Goal: Task Accomplishment & Management: Complete application form

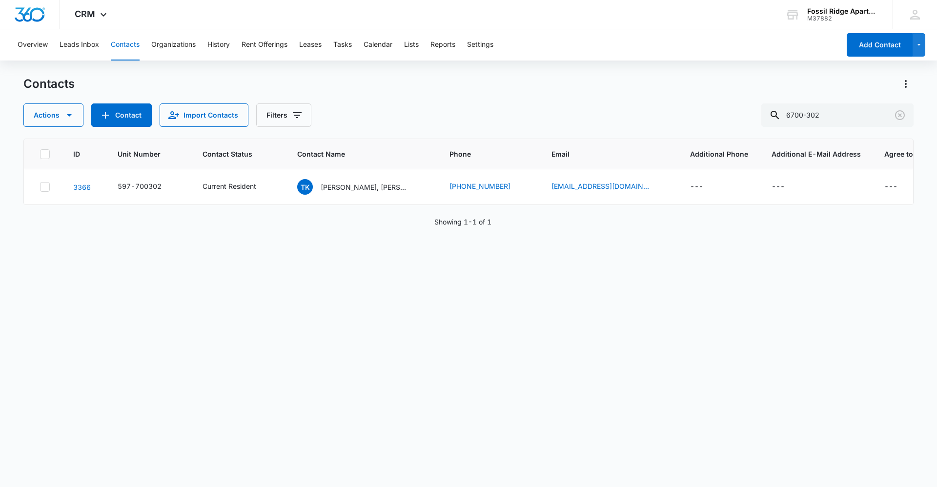
click at [117, 44] on button "Contacts" at bounding box center [125, 44] width 29 height 31
drag, startPoint x: 778, startPoint y: 104, endPoint x: 690, endPoint y: 94, distance: 88.9
click at [690, 94] on div "Contacts Actions Contact Import Contacts Filters 6700-302" at bounding box center [468, 101] width 890 height 51
type input "[PERSON_NAME]"
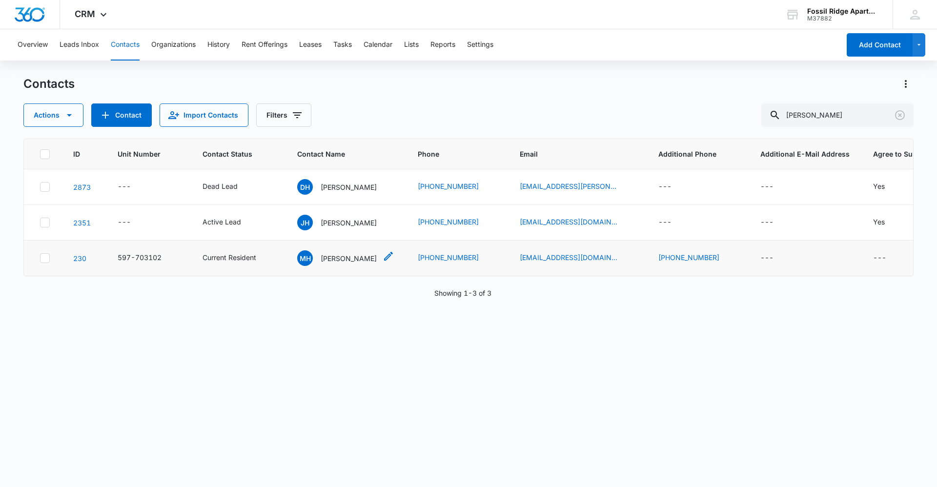
click at [336, 260] on p "[PERSON_NAME]" at bounding box center [349, 258] width 56 height 10
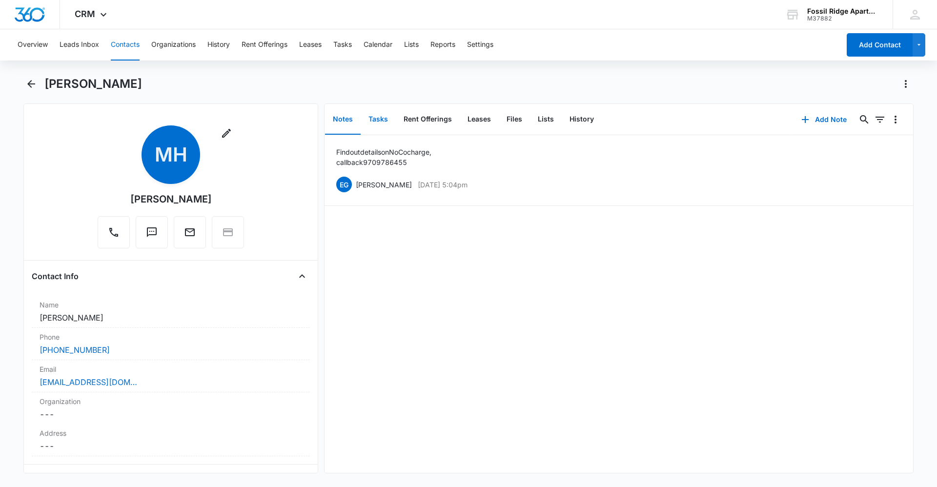
click at [374, 113] on button "Tasks" at bounding box center [378, 119] width 35 height 30
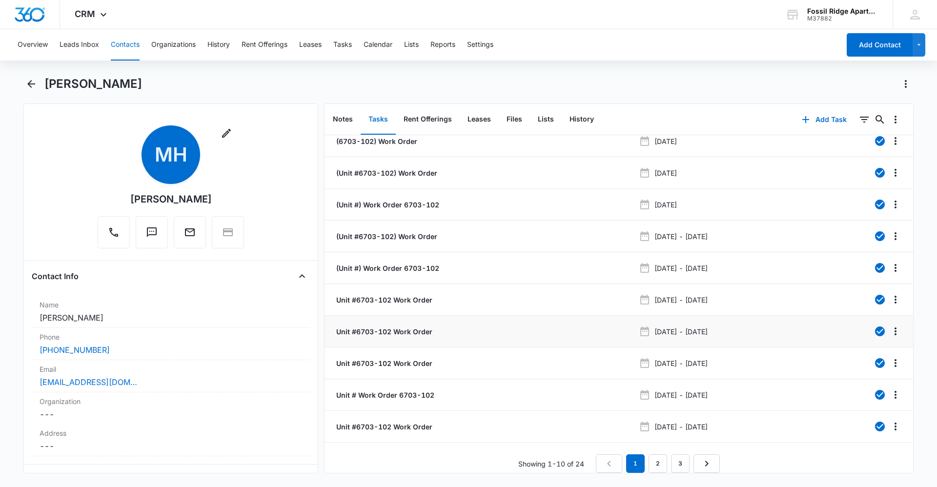
scroll to position [17, 0]
click at [675, 458] on link "3" at bounding box center [680, 463] width 19 height 19
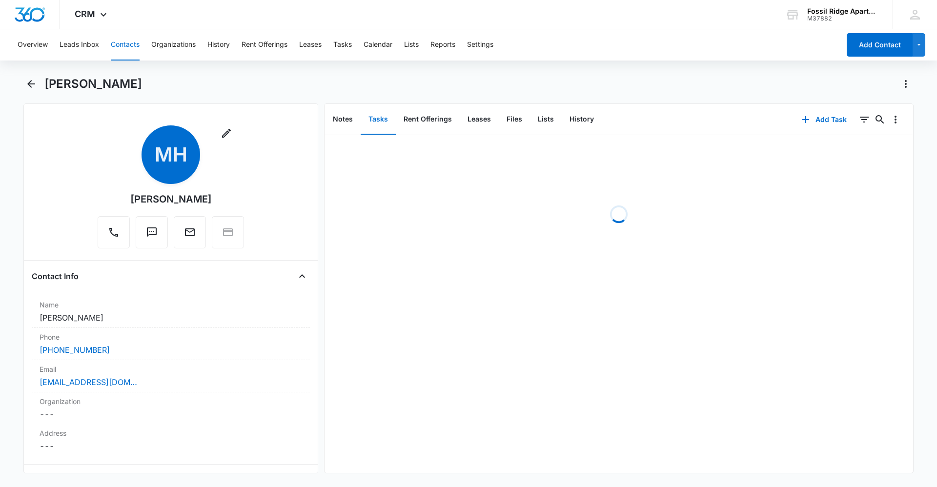
scroll to position [0, 0]
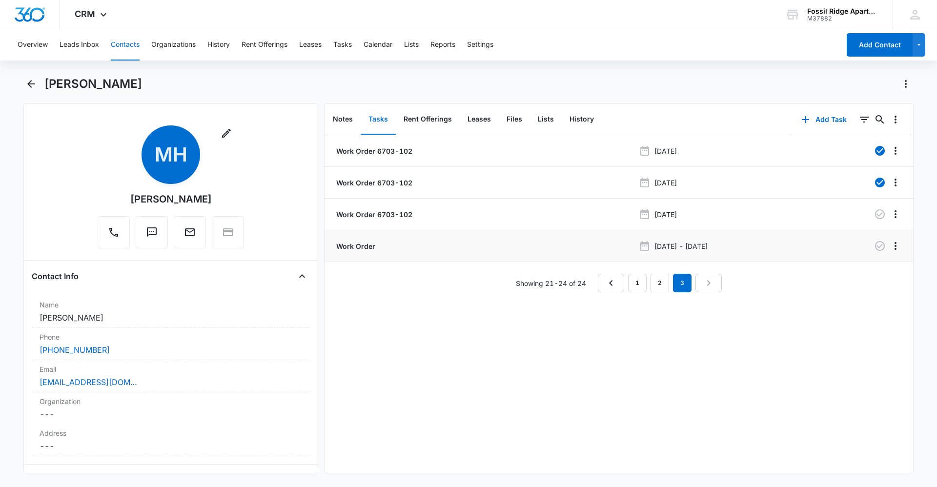
click at [353, 248] on p "Work Order" at bounding box center [354, 246] width 41 height 10
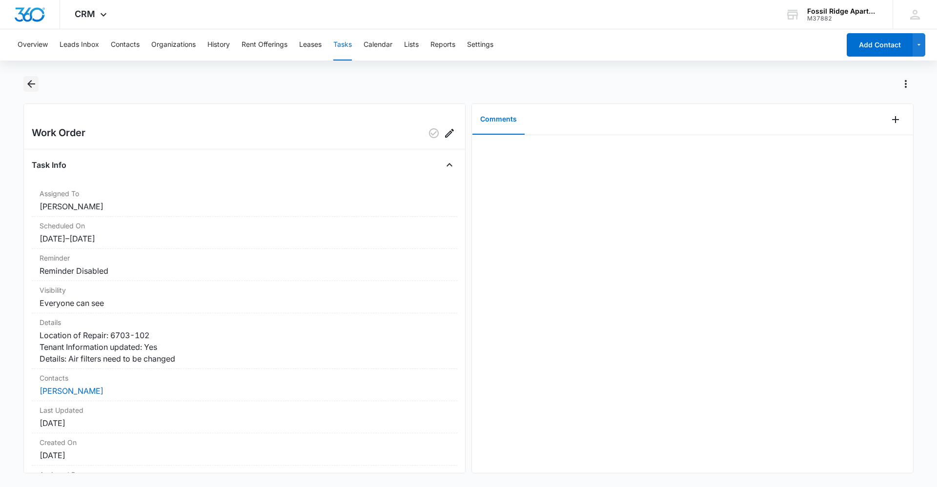
click at [33, 91] on button "Back" at bounding box center [30, 84] width 15 height 16
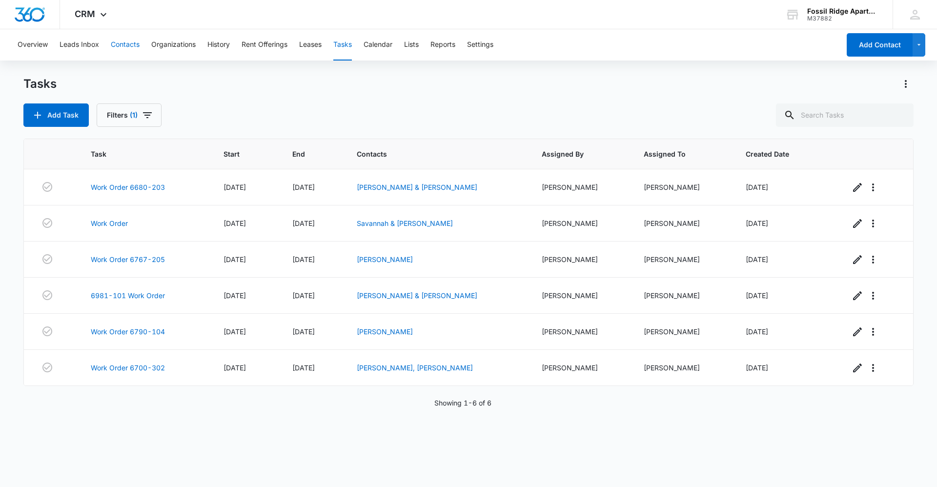
click at [132, 43] on button "Contacts" at bounding box center [125, 44] width 29 height 31
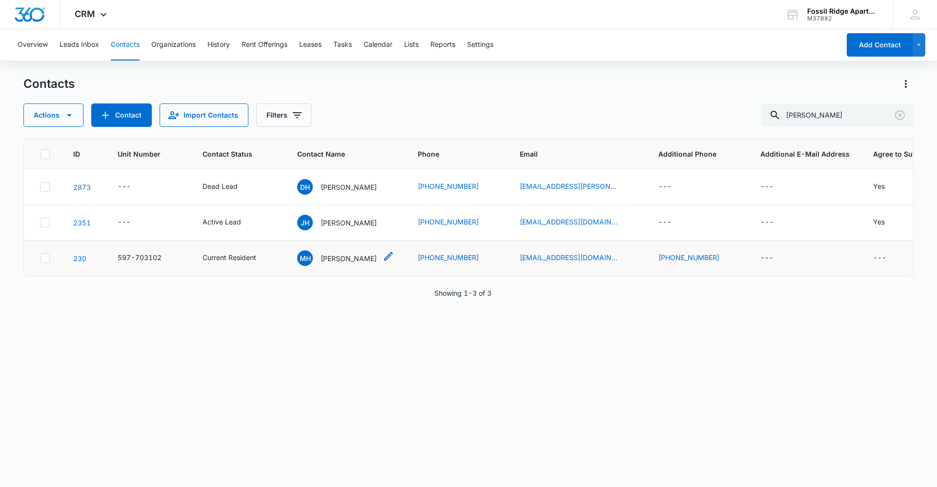
click at [345, 258] on p "[PERSON_NAME]" at bounding box center [349, 258] width 56 height 10
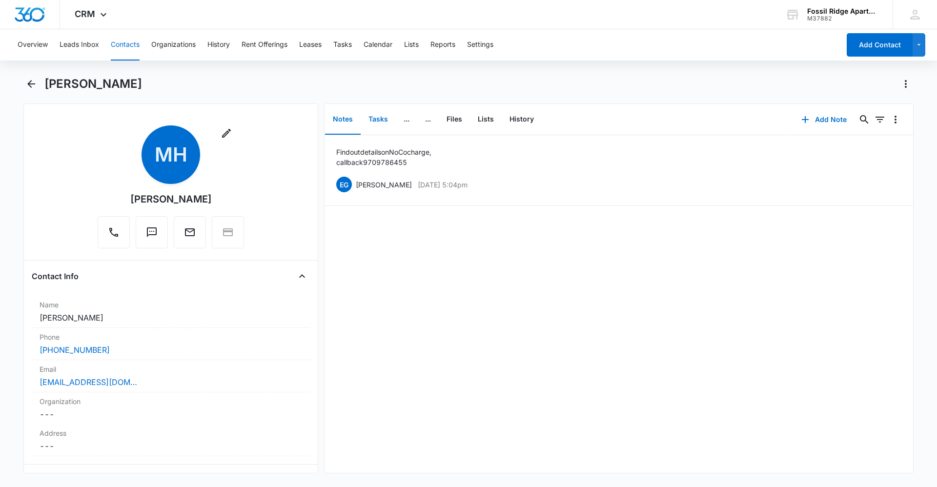
click at [377, 120] on button "Tasks" at bounding box center [378, 119] width 35 height 30
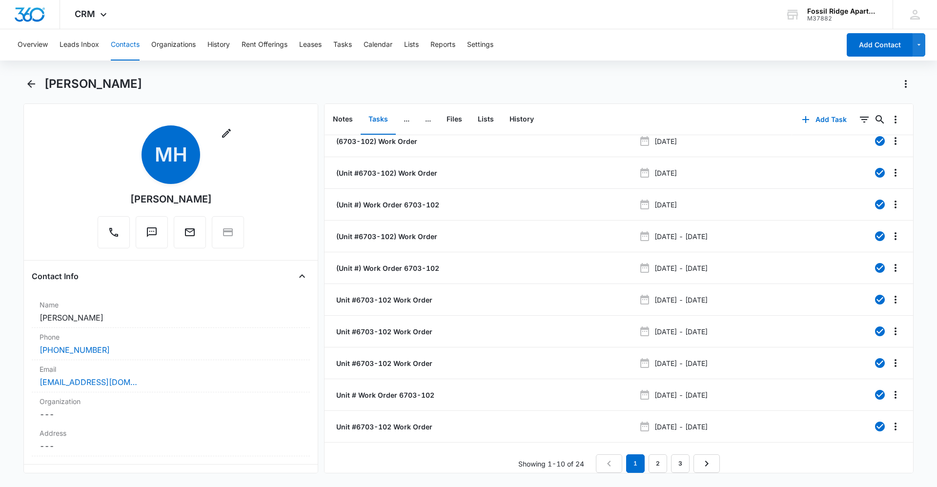
scroll to position [17, 0]
click at [682, 454] on link "3" at bounding box center [680, 463] width 19 height 19
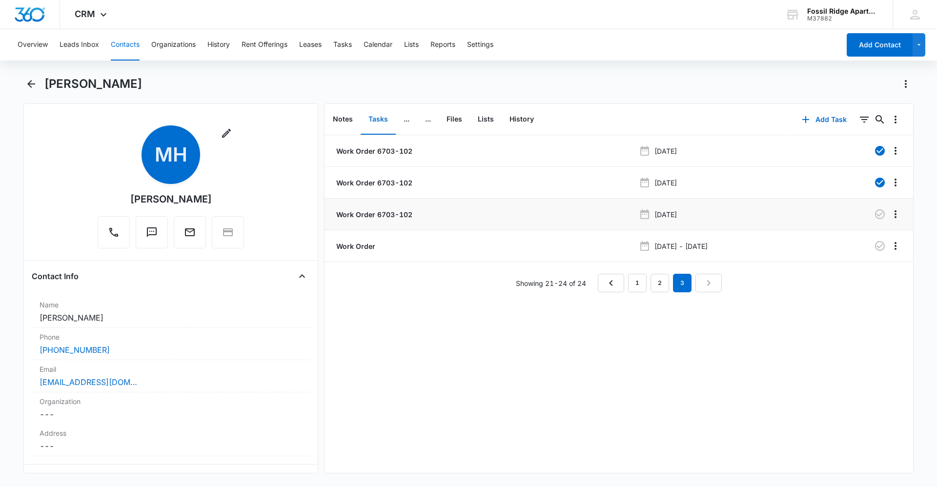
click at [382, 212] on p "Work Order 6703-102" at bounding box center [373, 214] width 78 height 10
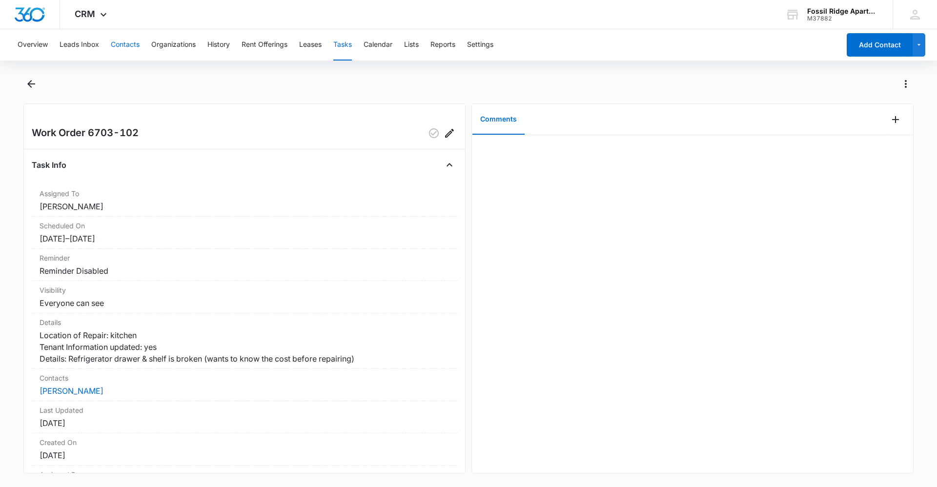
click at [131, 50] on button "Contacts" at bounding box center [125, 44] width 29 height 31
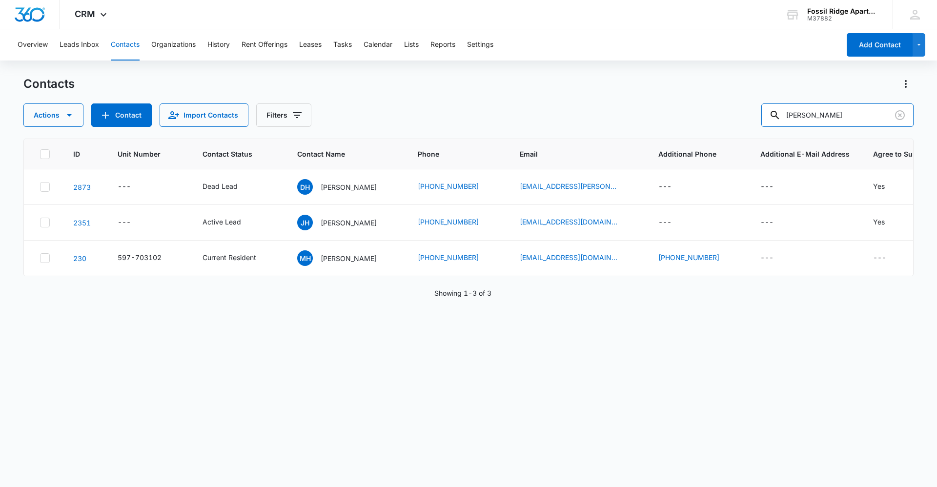
drag, startPoint x: 821, startPoint y: 118, endPoint x: 735, endPoint y: 122, distance: 86.5
click at [736, 124] on div "Actions Contact Import Contacts Filters [PERSON_NAME]" at bounding box center [468, 114] width 890 height 23
type input "6680-201"
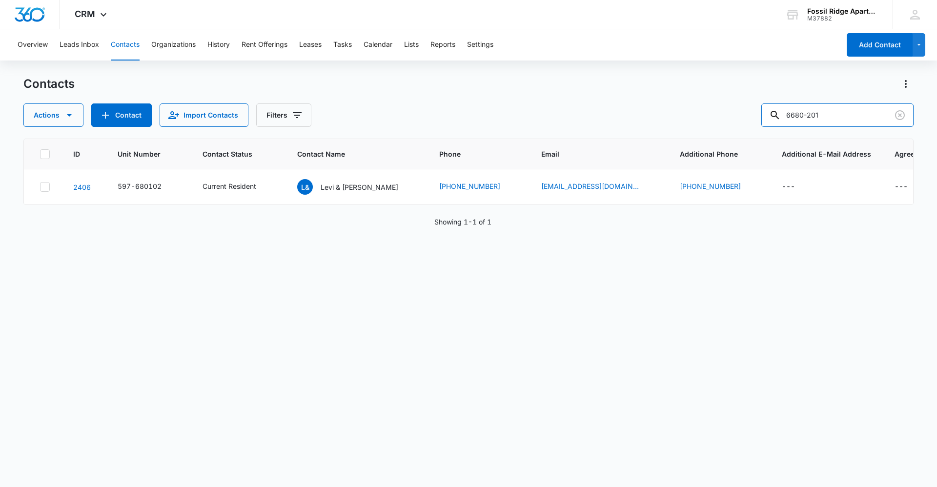
drag, startPoint x: 839, startPoint y: 111, endPoint x: 715, endPoint y: 106, distance: 124.1
click at [718, 110] on div "Actions Contact Import Contacts Filters 6680-201" at bounding box center [468, 114] width 890 height 23
type input "597-680201"
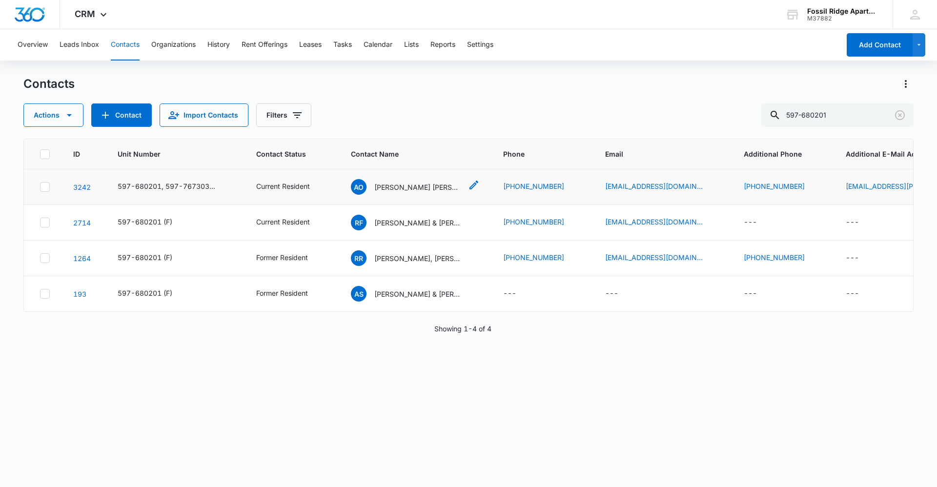
click at [443, 186] on p "[PERSON_NAME] [PERSON_NAME]" at bounding box center [418, 187] width 88 height 10
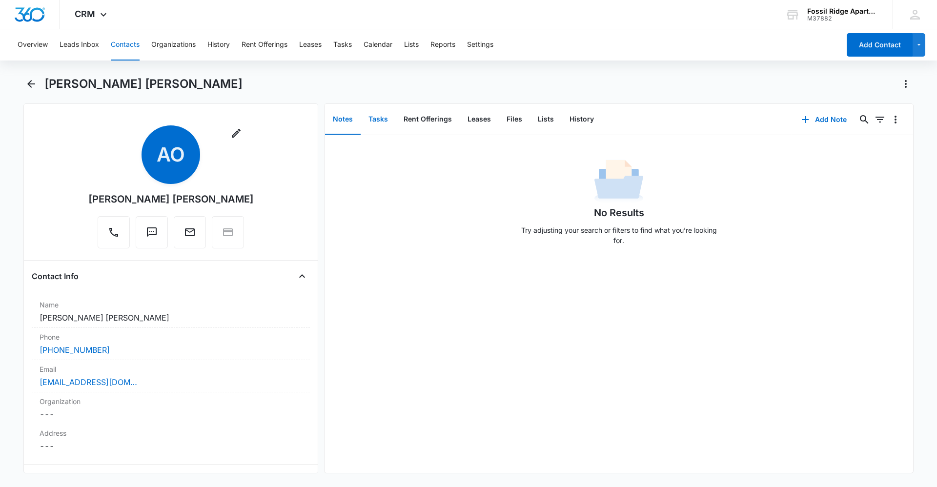
click at [383, 120] on button "Tasks" at bounding box center [378, 119] width 35 height 30
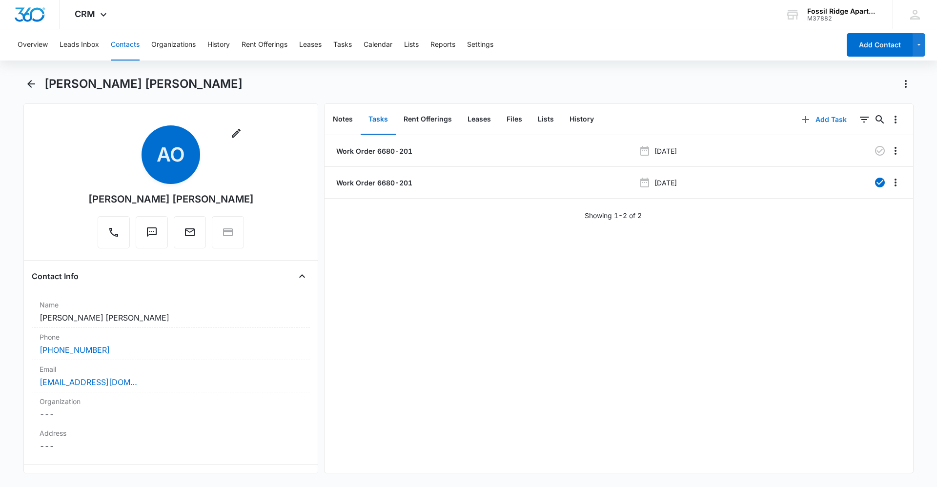
click at [810, 123] on button "Add Task" at bounding box center [824, 119] width 64 height 23
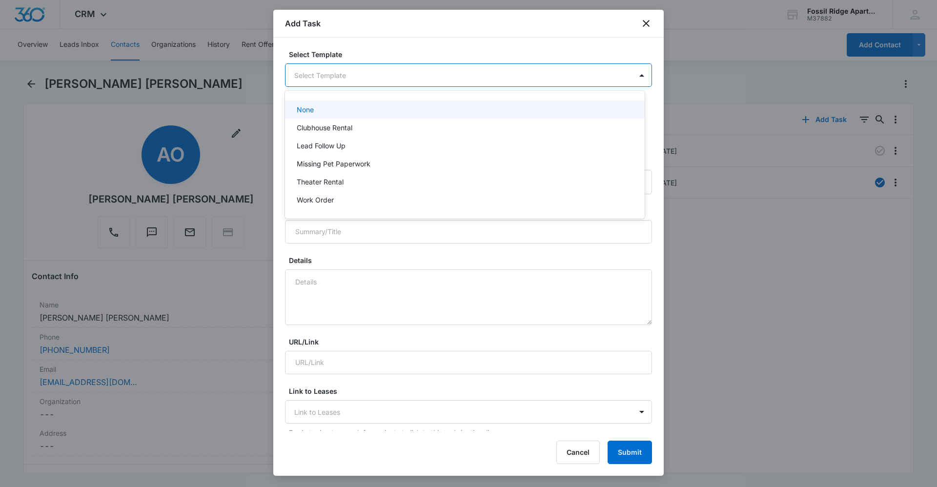
click at [369, 79] on body "CRM Apps Reputation Websites Forms CRM Email Social Content Ads Intelligence Fi…" at bounding box center [468, 243] width 937 height 487
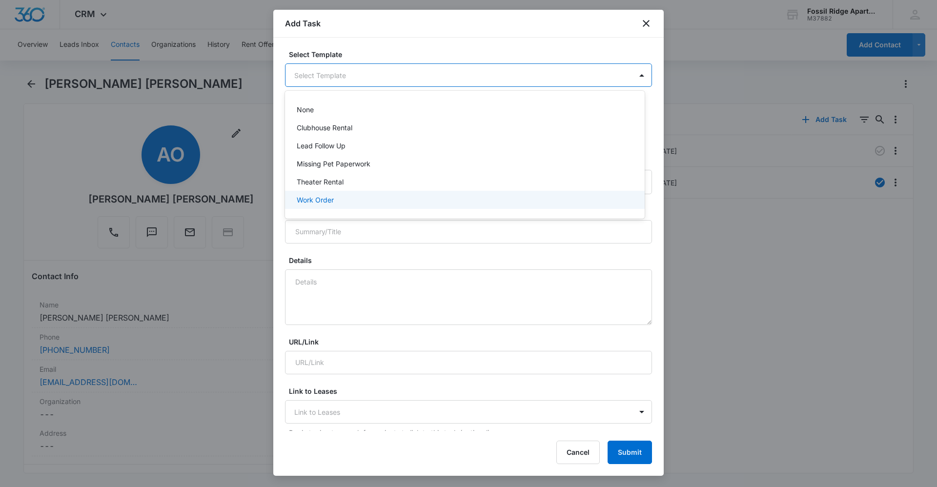
click at [362, 203] on div "Work Order" at bounding box center [464, 200] width 334 height 10
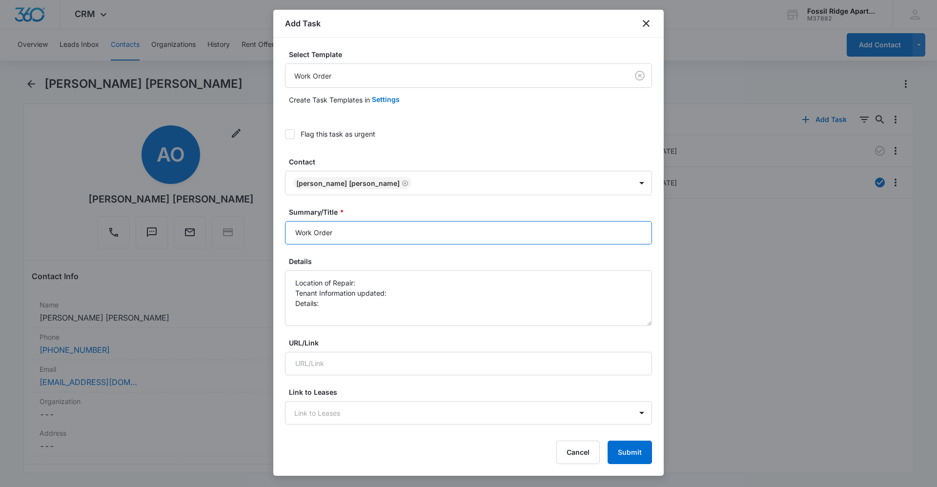
click at [370, 233] on input "Work Order" at bounding box center [468, 232] width 367 height 23
type input "Work Order 6680-201"
click at [400, 281] on textarea "Location of Repair: Tenant Information updated: Details:" at bounding box center [468, 298] width 367 height 56
click at [406, 297] on textarea "Location of Repair: kitchen Tenant Information updated: Details:" at bounding box center [468, 298] width 367 height 56
click at [379, 307] on textarea "Location of Repair: kitchen Tenant Information updated: yes Details:" at bounding box center [468, 298] width 367 height 56
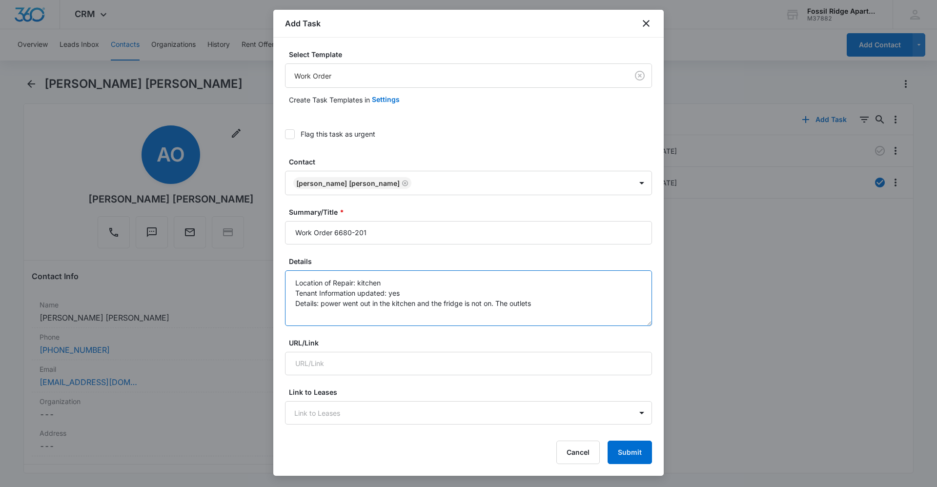
click at [404, 295] on textarea "Location of Repair: kitchen Tenant Information updated: yes Details: power went…" at bounding box center [468, 298] width 367 height 56
click at [568, 309] on textarea "Location of Repair: kitchen Tenant Information updated: yes Details: power went…" at bounding box center [468, 298] width 367 height 56
click at [555, 302] on textarea "Location of Repair: kitchen Tenant Information updated: yes Details: power went…" at bounding box center [468, 298] width 367 height 56
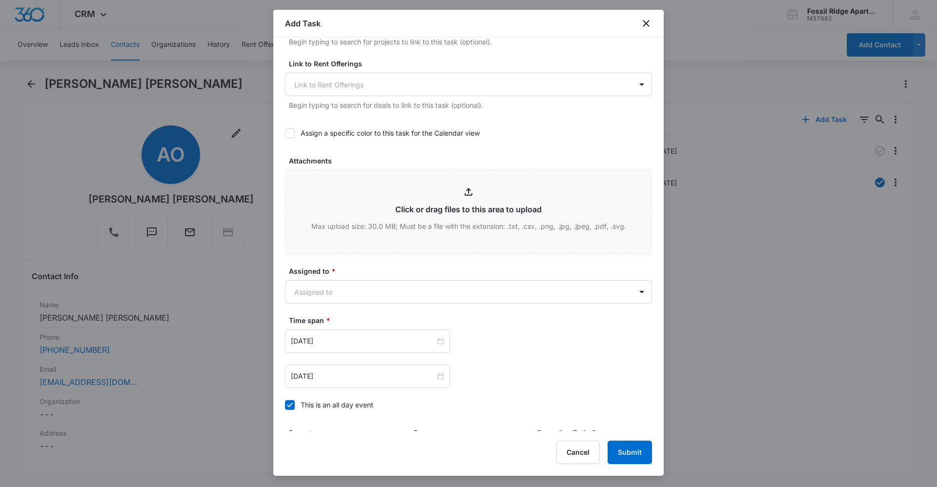
scroll to position [439, 0]
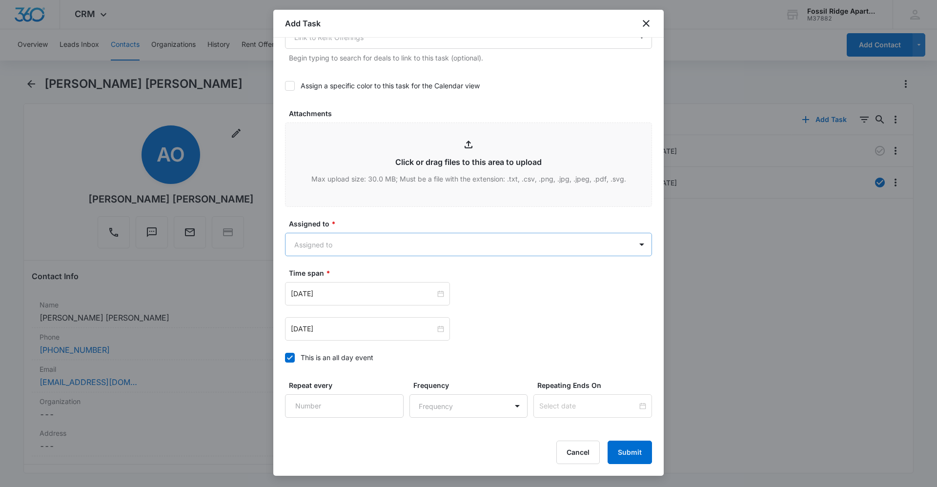
type textarea "Location of Repair: kitchen Tenant Information updated: yes Details: power went…"
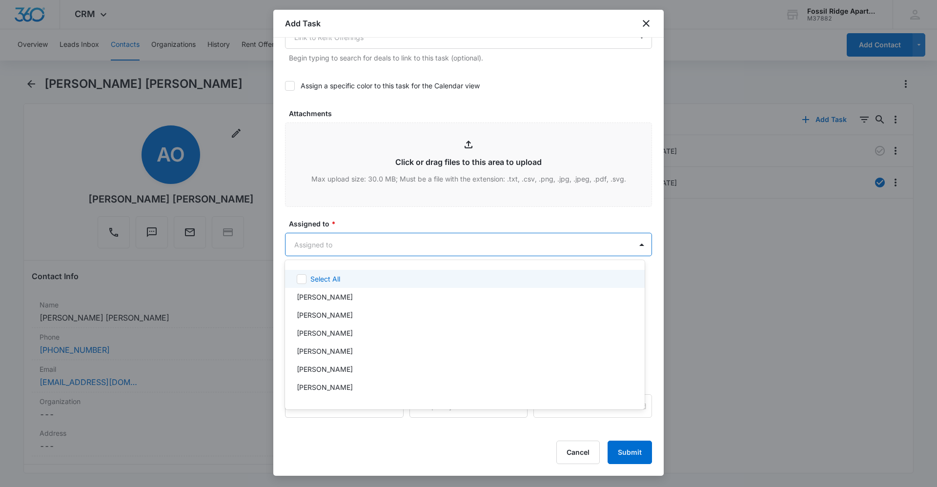
click at [368, 242] on body "CRM Apps Reputation Websites Forms CRM Email Social Content Ads Intelligence Fi…" at bounding box center [468, 243] width 937 height 487
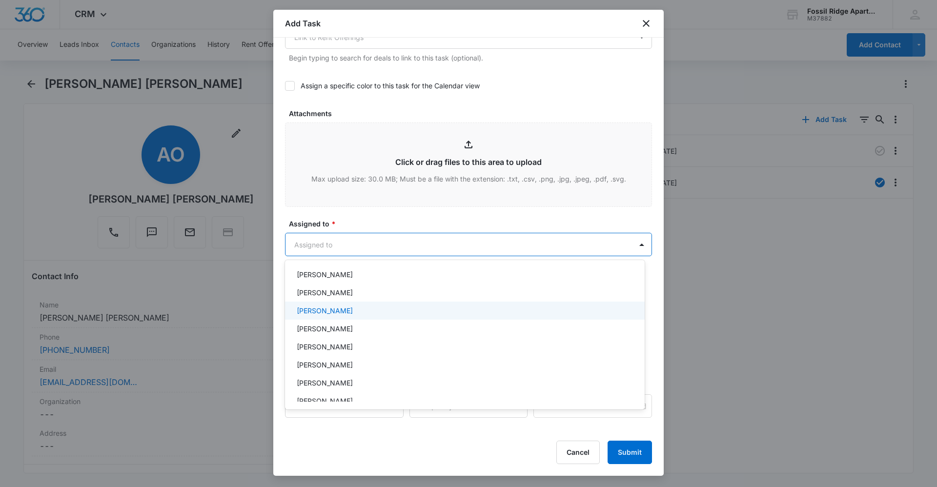
scroll to position [146, 0]
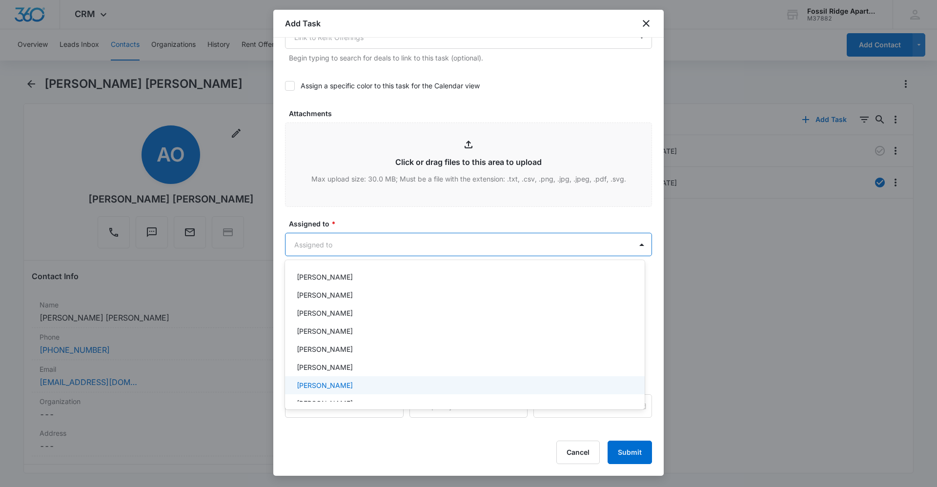
click at [338, 379] on div "[PERSON_NAME]" at bounding box center [465, 385] width 360 height 18
click at [429, 221] on div at bounding box center [468, 243] width 937 height 487
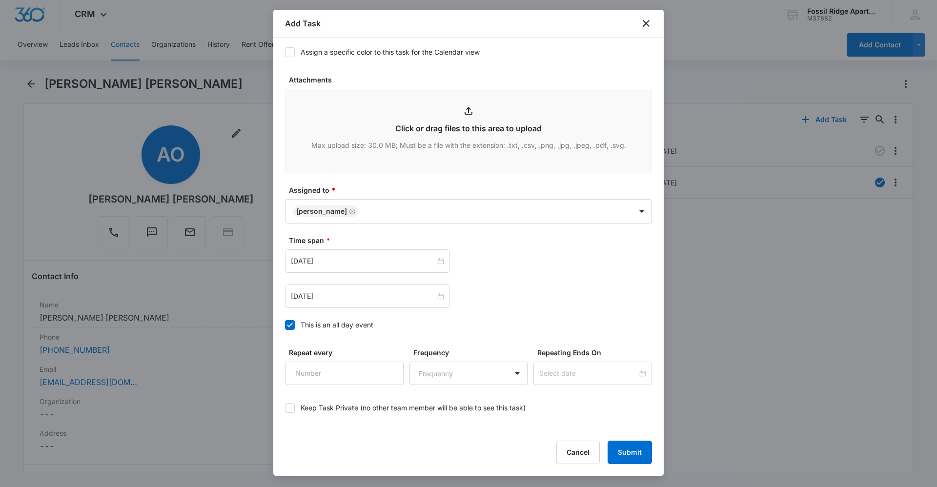
scroll to position [488, 0]
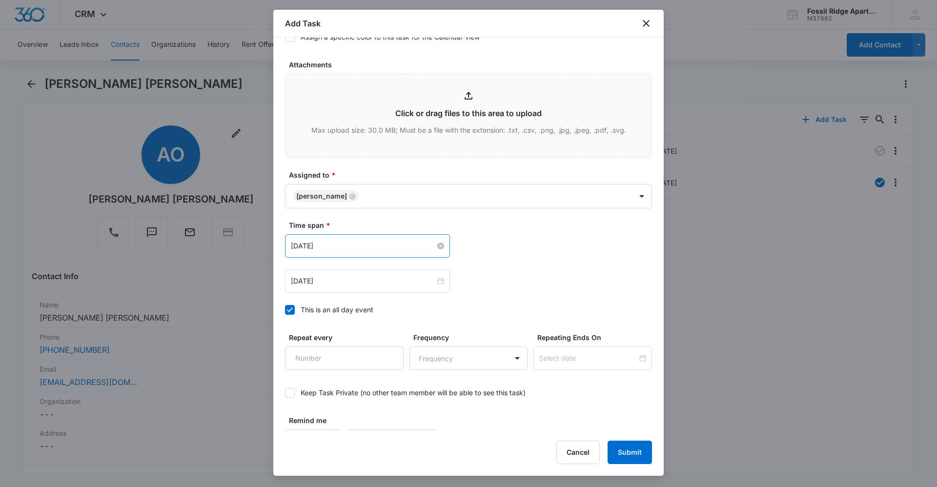
click at [401, 246] on input "[DATE]" at bounding box center [363, 246] width 144 height 11
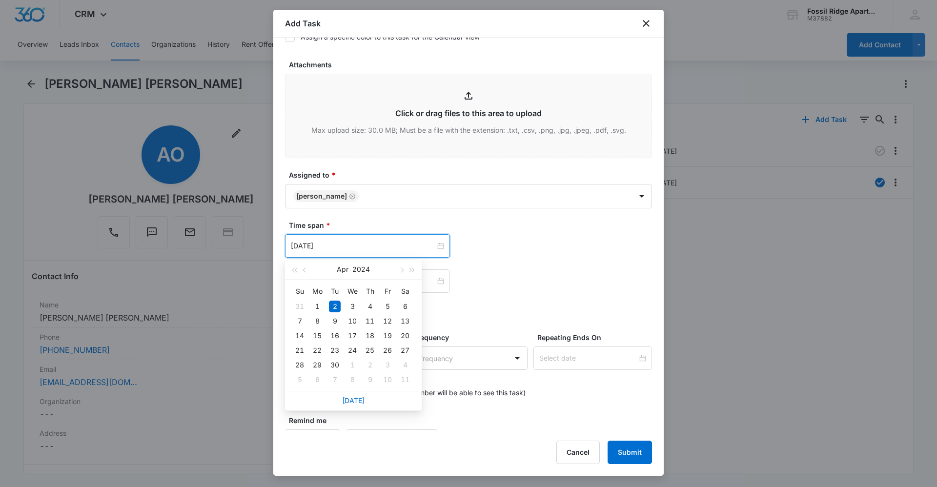
click at [367, 402] on div "[DATE]" at bounding box center [353, 401] width 137 height 20
click at [361, 402] on link "[DATE]" at bounding box center [353, 400] width 22 height 8
type input "[DATE]"
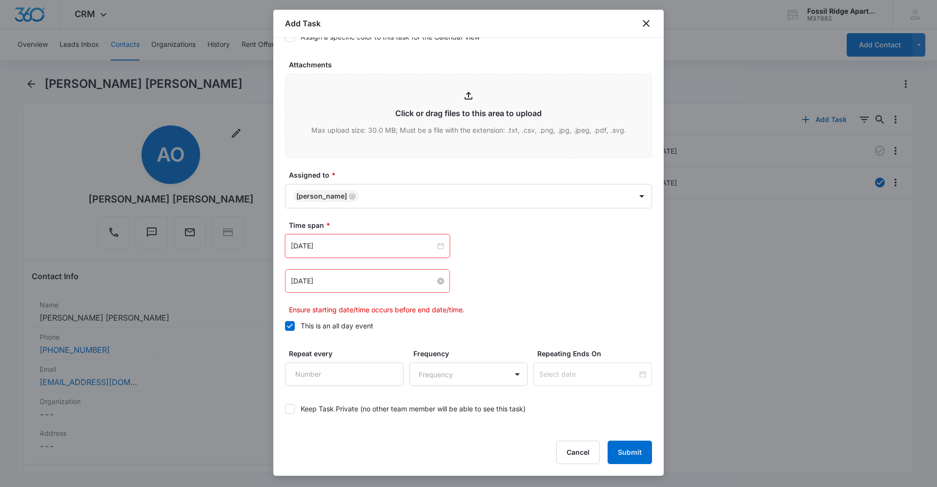
click at [349, 282] on input "[DATE]" at bounding box center [363, 281] width 144 height 11
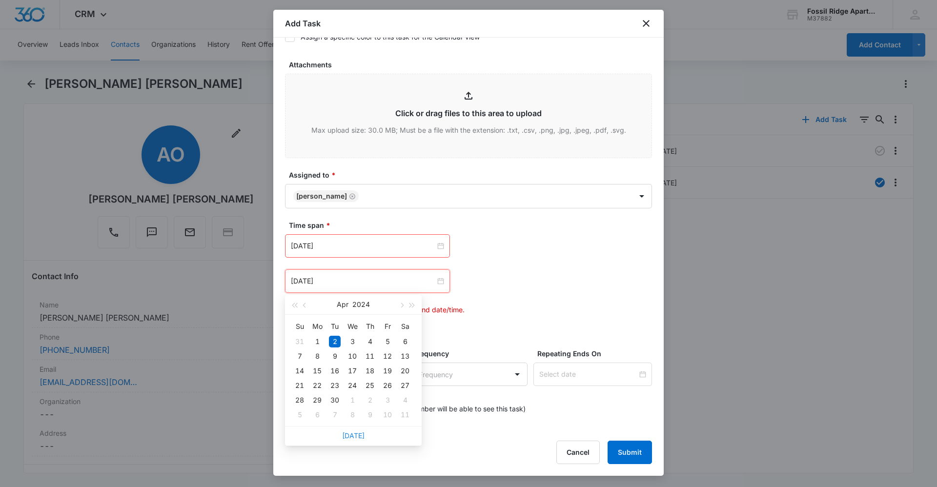
click at [361, 437] on link "[DATE]" at bounding box center [353, 435] width 22 height 8
type input "[DATE]"
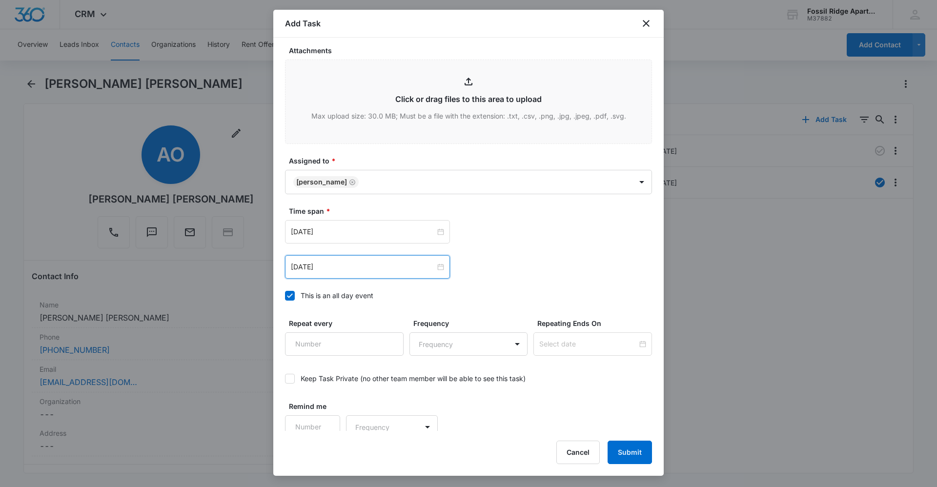
scroll to position [510, 0]
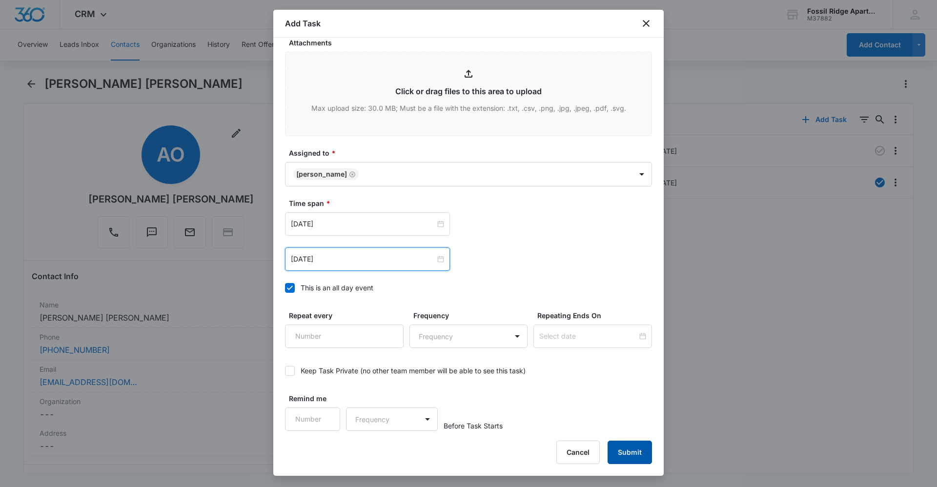
click at [629, 449] on button "Submit" at bounding box center [630, 452] width 44 height 23
